Goal: Information Seeking & Learning: Stay updated

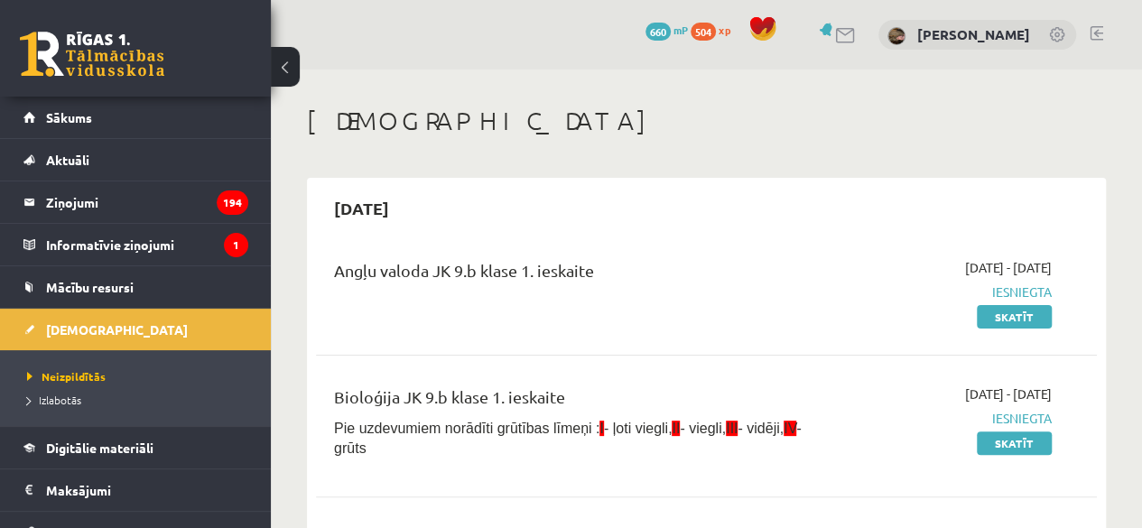
click at [720, 248] on div "Angļu valoda JK 9.b klase 1. ieskaite 2025-09-01 - 2025-09-15 Iesniegta Skatīt" at bounding box center [706, 292] width 781 height 104
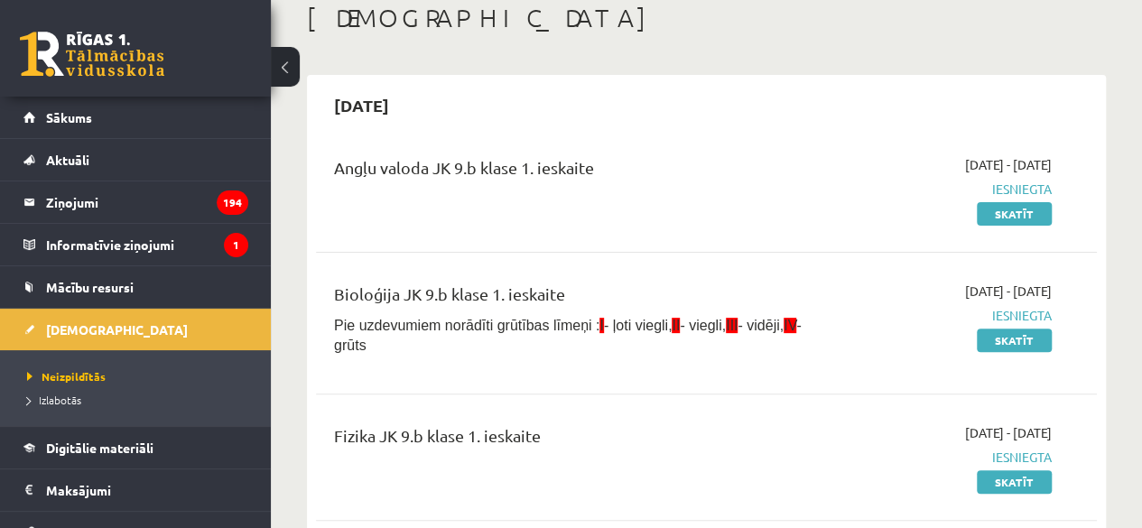
scroll to position [90, 0]
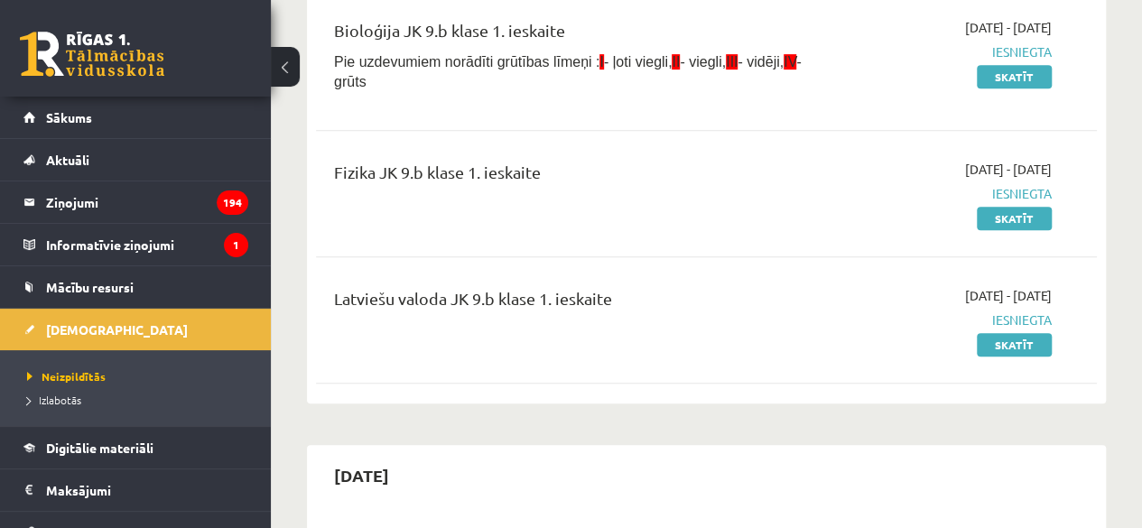
scroll to position [374, 0]
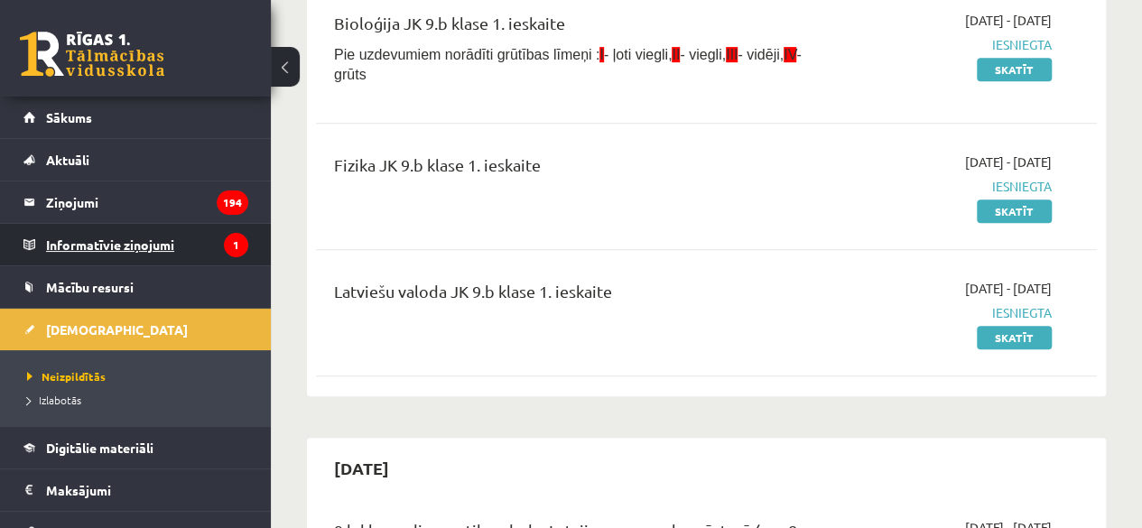
click at [130, 239] on legend "Informatīvie ziņojumi 1" at bounding box center [147, 245] width 202 height 42
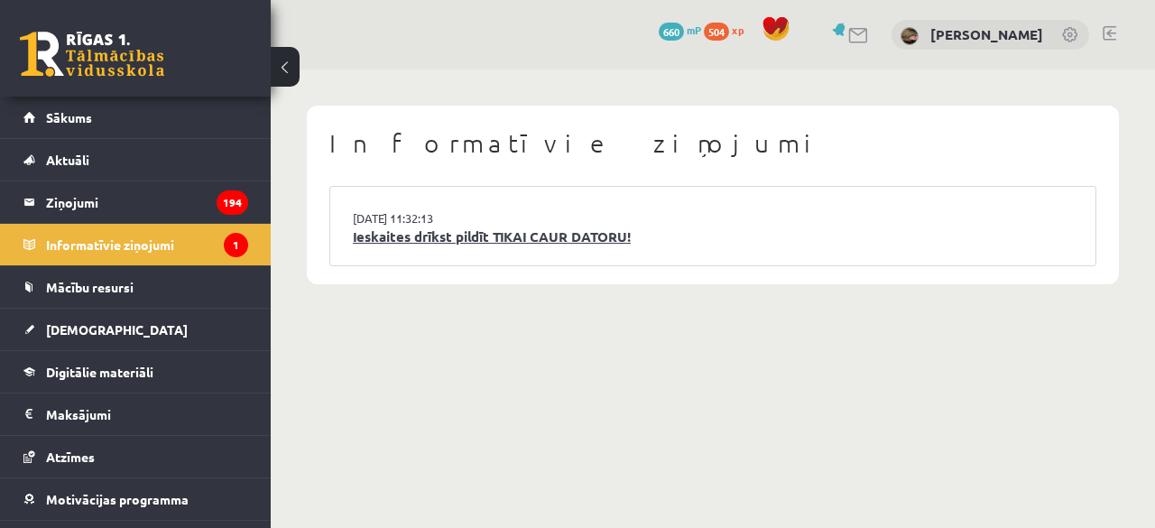
drag, startPoint x: 428, startPoint y: 237, endPoint x: 379, endPoint y: 238, distance: 48.8
click at [379, 238] on link "Ieskaites drīkst pildīt TIKAI CAUR DATORU!" at bounding box center [713, 237] width 720 height 21
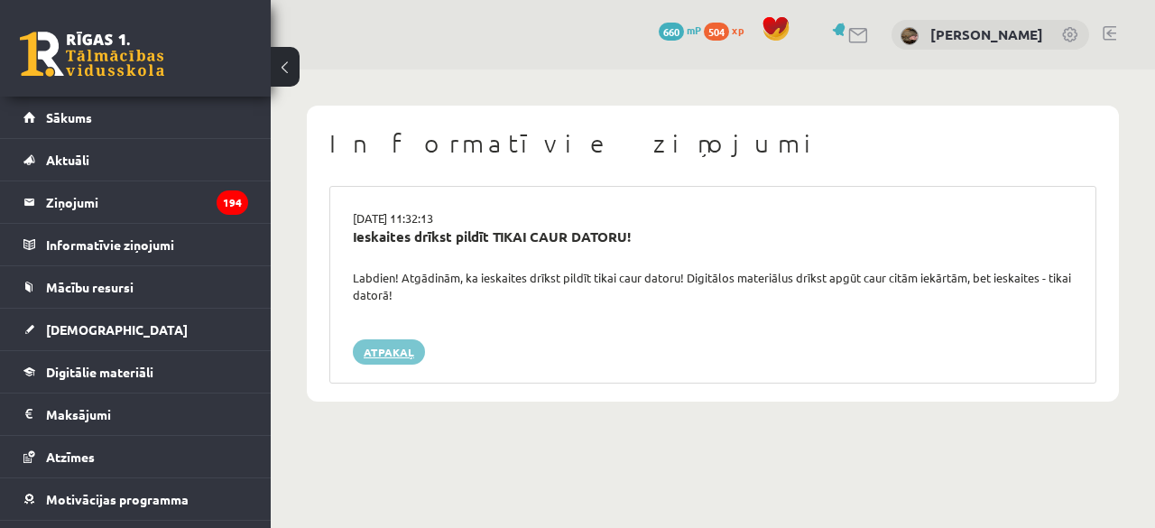
click at [376, 339] on link "Atpakaļ" at bounding box center [389, 351] width 72 height 25
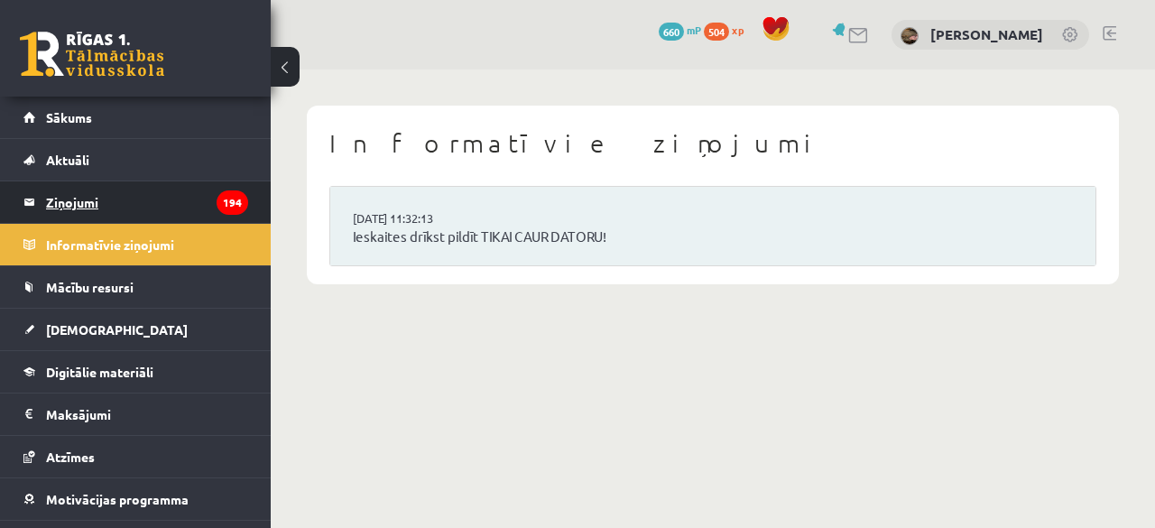
click at [200, 209] on legend "Ziņojumi 194" at bounding box center [147, 202] width 202 height 42
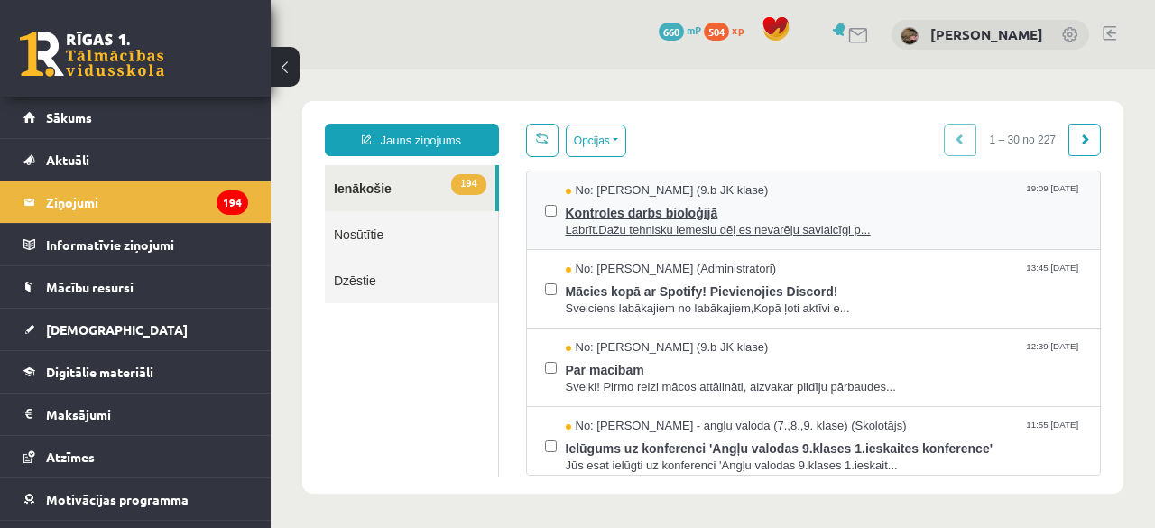
click at [633, 226] on span "Labrīt.Dažu tehnisku iemeslu dēļ es nevarēju savlaicīgi p..." at bounding box center [824, 230] width 517 height 17
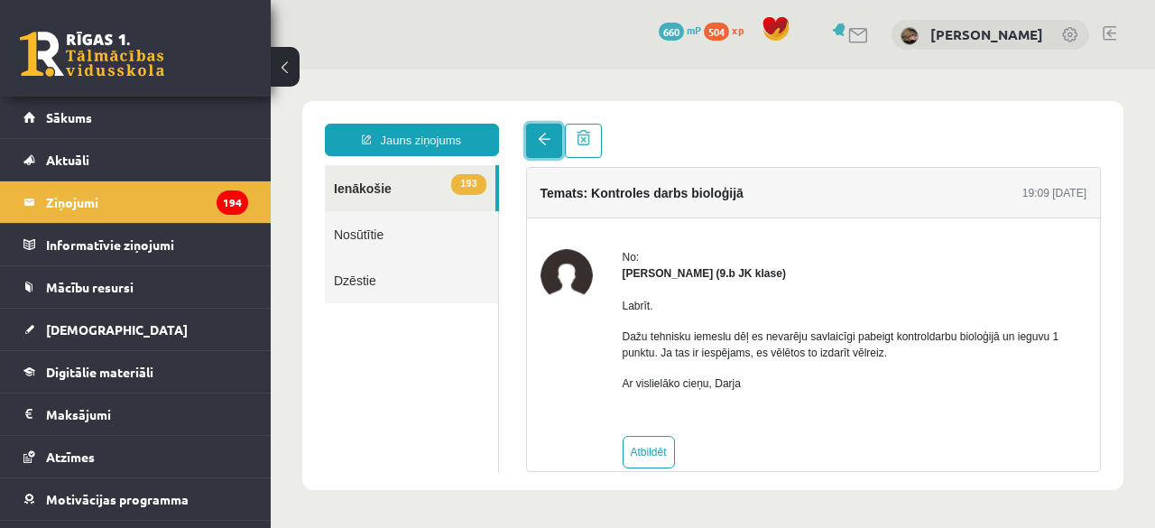
click at [537, 148] on link at bounding box center [544, 141] width 36 height 34
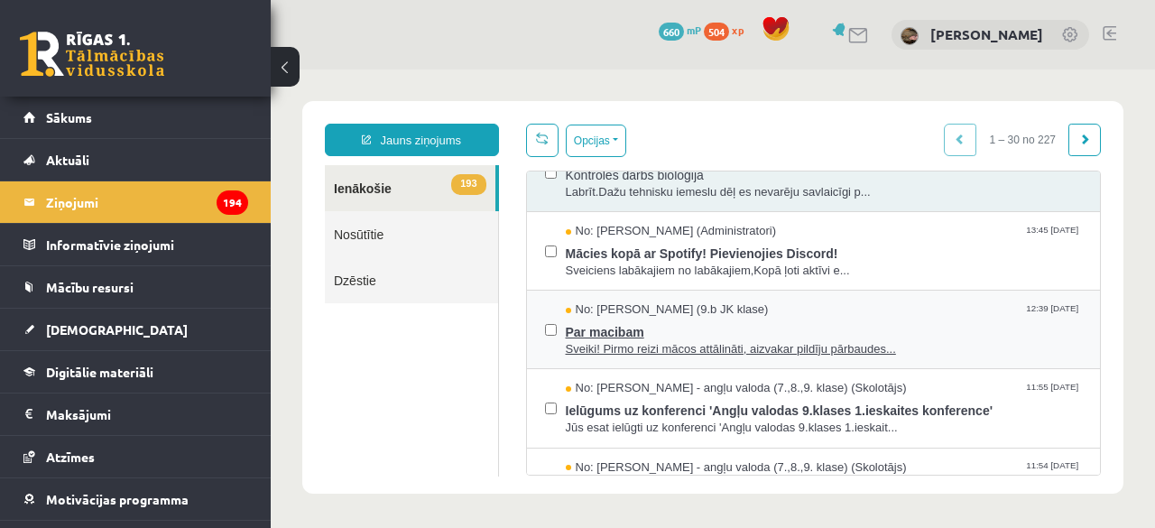
scroll to position [39, 0]
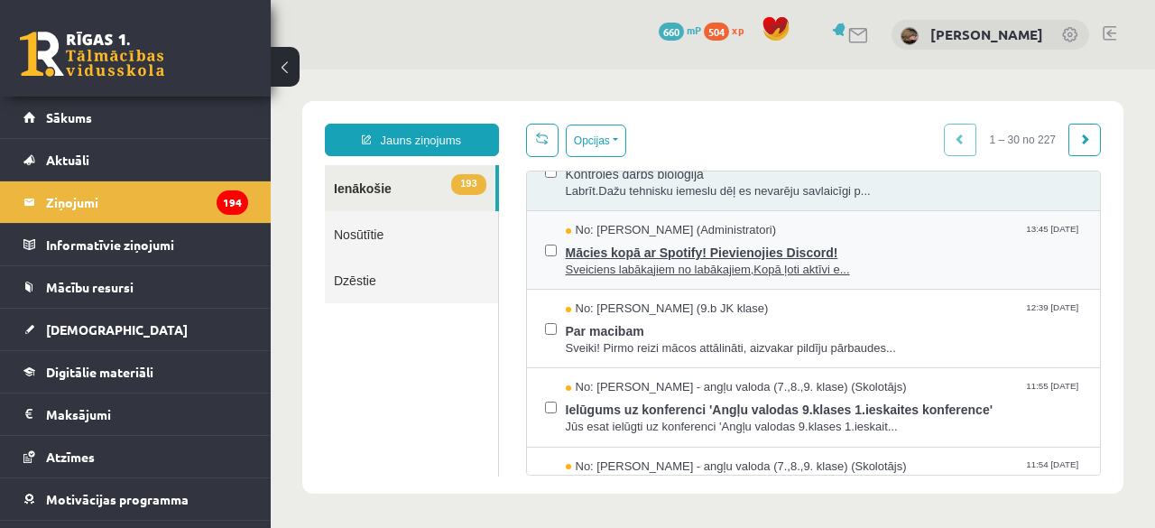
click at [650, 263] on span "Sveiciens labākajiem no labākajiem,Kopā ļoti aktīvi e..." at bounding box center [824, 270] width 517 height 17
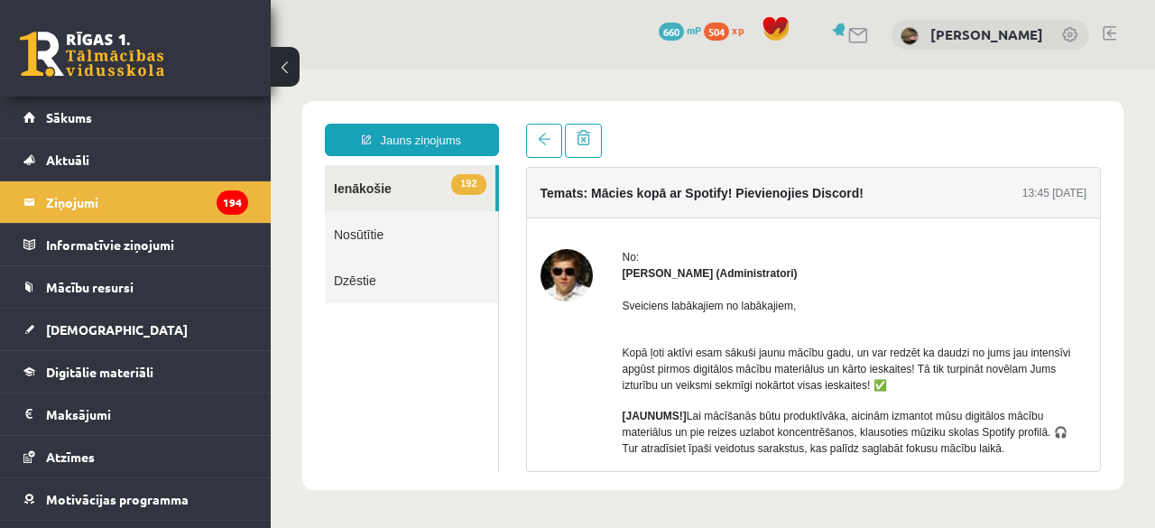
scroll to position [0, 0]
click at [650, 267] on strong "Ivo Čapiņš (Administratori)" at bounding box center [710, 273] width 175 height 13
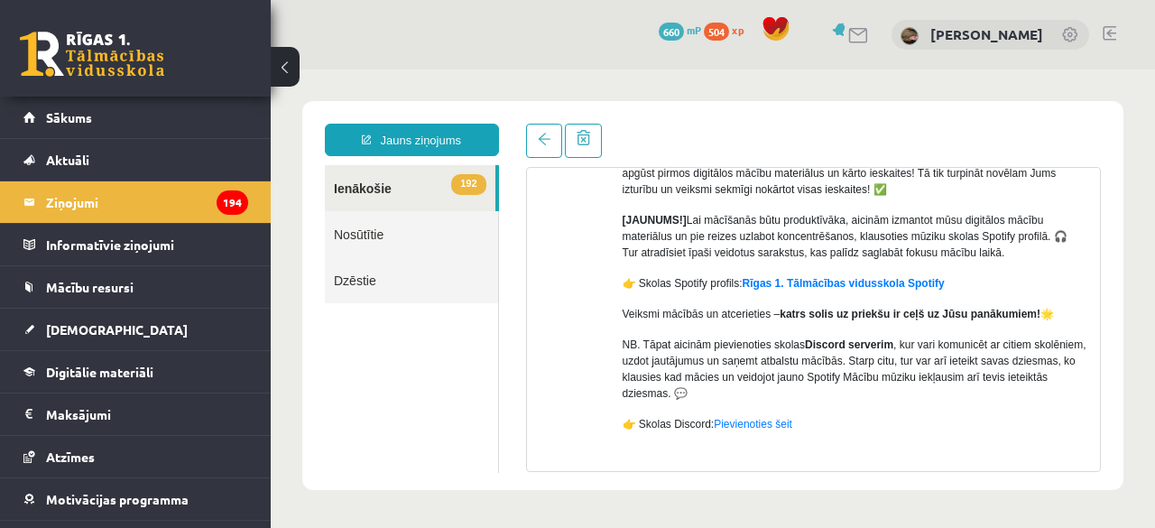
scroll to position [264, 0]
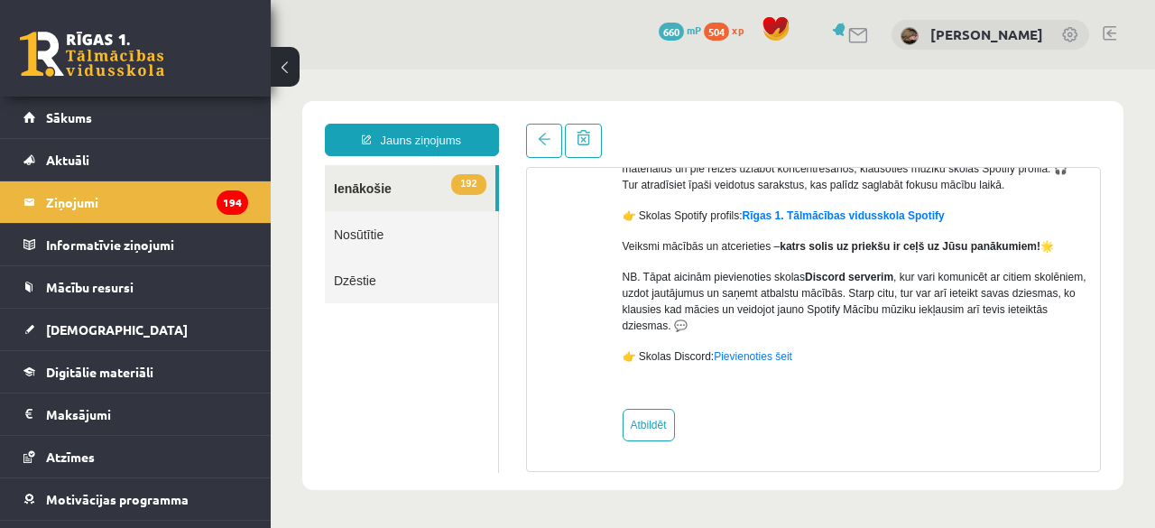
click at [288, 73] on button at bounding box center [285, 67] width 29 height 40
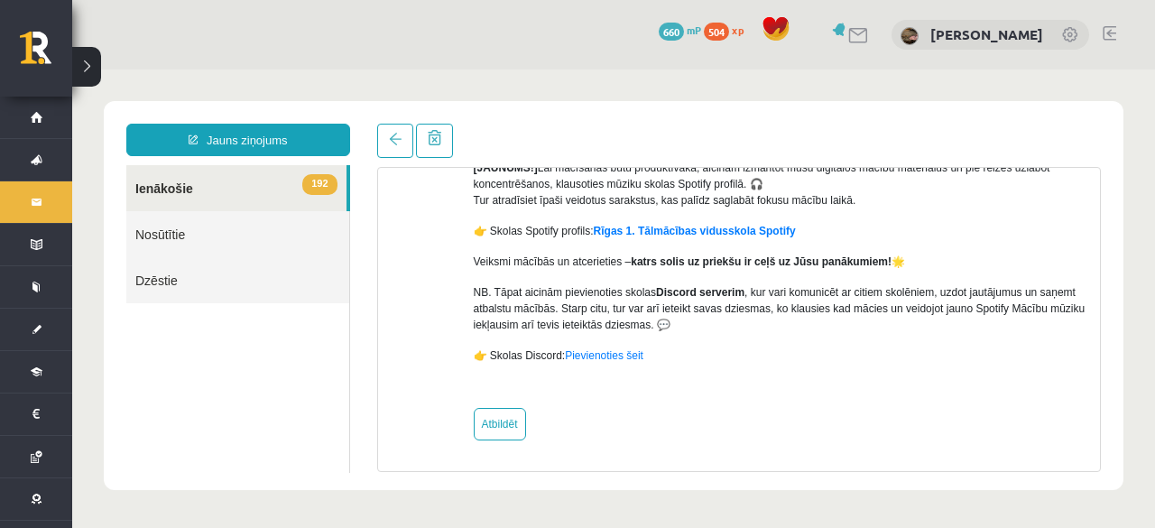
scroll to position [231, 0]
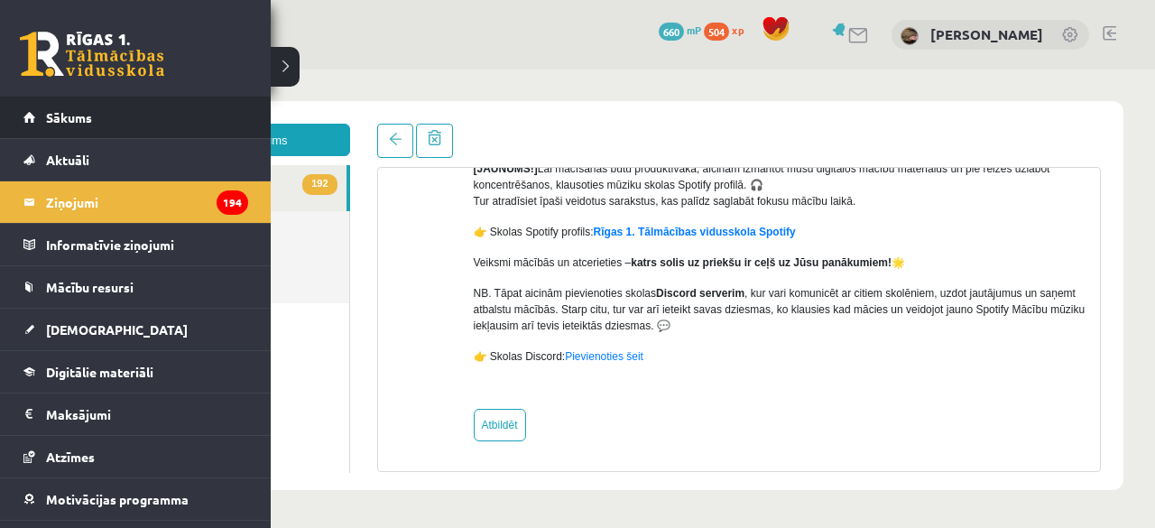
click at [21, 123] on li "Sākums" at bounding box center [135, 118] width 271 height 42
click at [88, 113] on span "Sākums" at bounding box center [69, 117] width 46 height 16
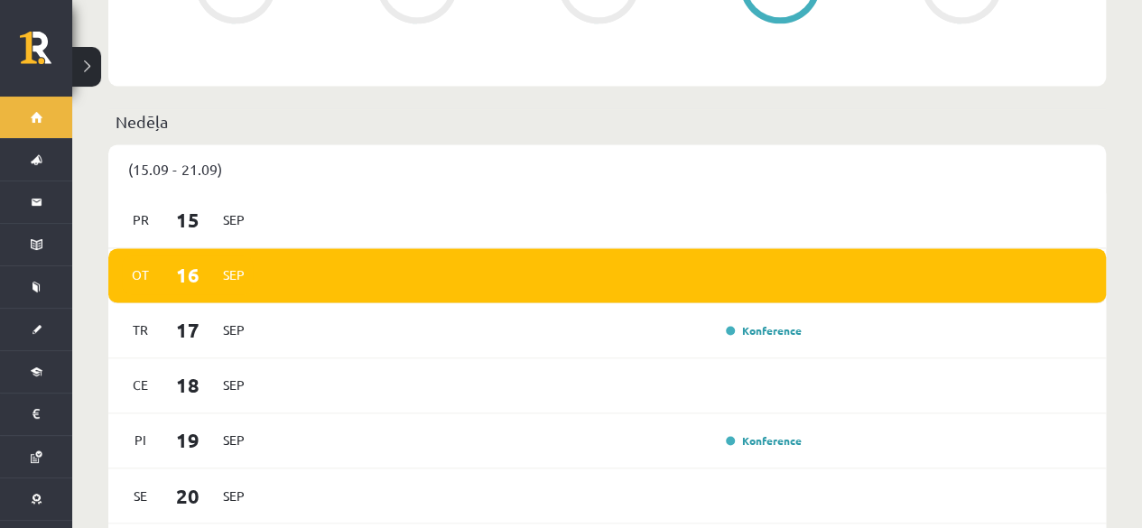
scroll to position [1223, 0]
